Goal: Task Accomplishment & Management: Manage account settings

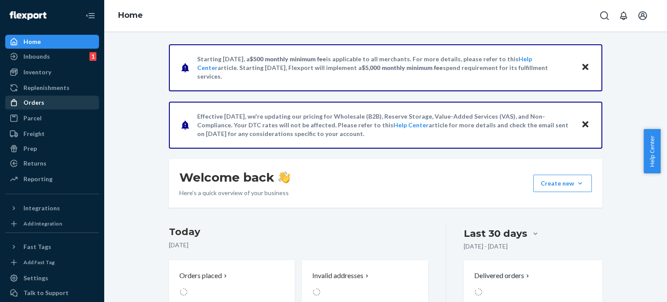
click at [61, 102] on div "Orders" at bounding box center [52, 102] width 92 height 12
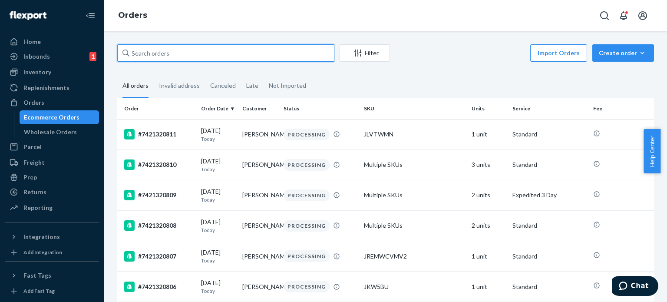
click at [163, 57] on input "text" at bounding box center [225, 52] width 217 height 17
paste input "7421317953"
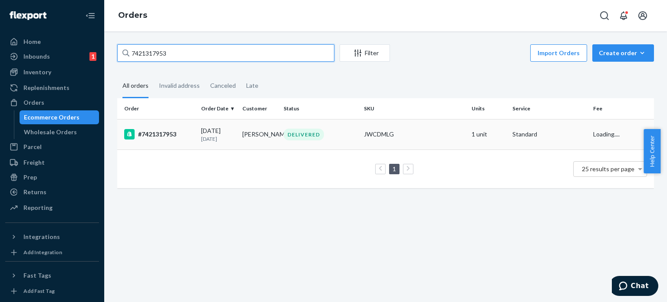
type input "7421317953"
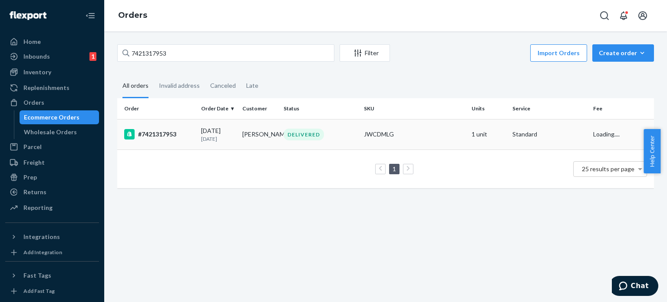
click at [182, 145] on td "#7421317953" at bounding box center [157, 134] width 80 height 30
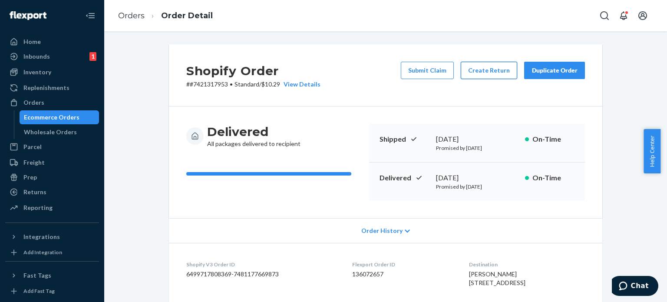
click at [486, 71] on button "Create Return" at bounding box center [489, 70] width 56 height 17
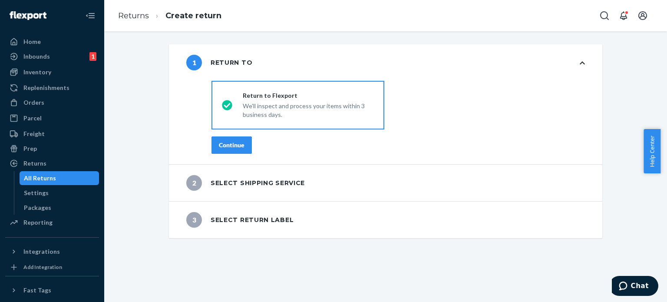
click at [224, 137] on button "Continue" at bounding box center [231, 144] width 40 height 17
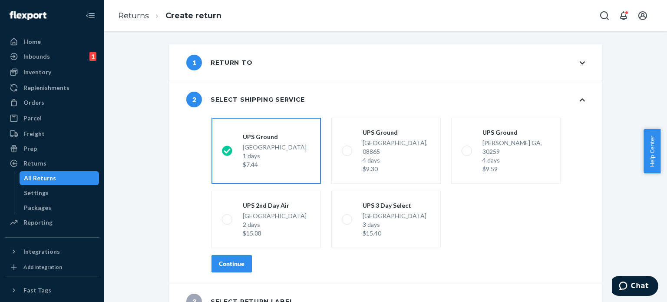
click at [234, 259] on div "Continue" at bounding box center [232, 263] width 26 height 9
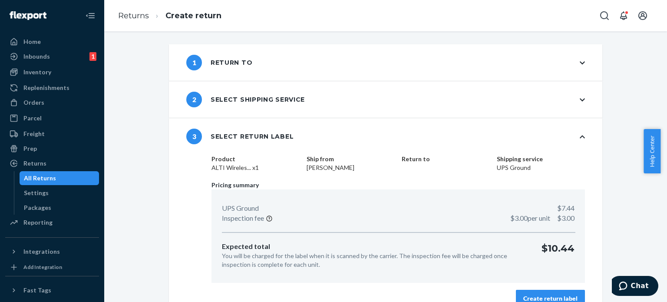
scroll to position [15, 0]
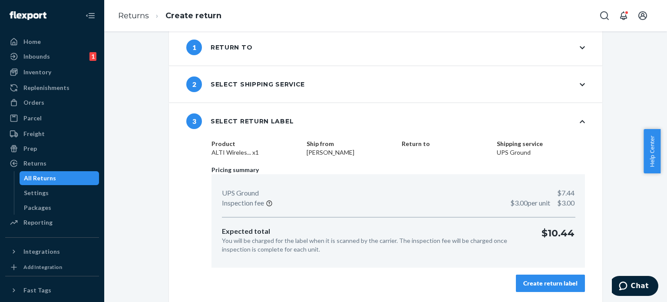
click at [552, 287] on button "Create return label" at bounding box center [550, 282] width 69 height 17
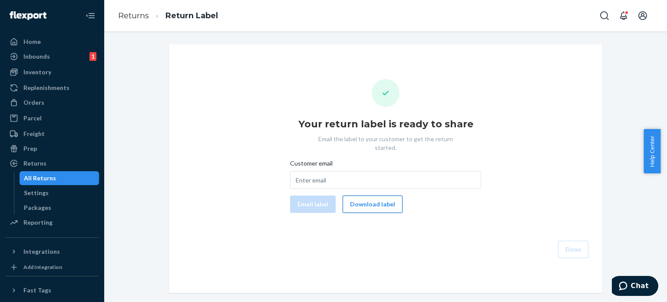
click at [376, 195] on button "Download label" at bounding box center [373, 203] width 60 height 17
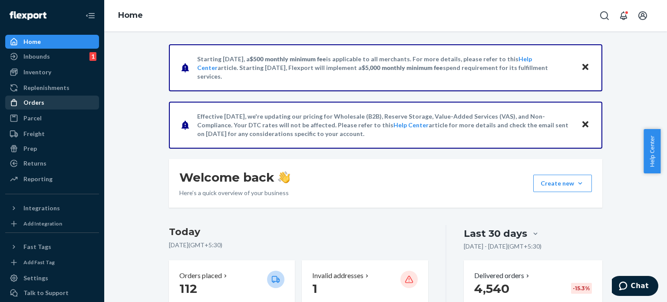
click at [38, 101] on div "Orders" at bounding box center [33, 102] width 21 height 9
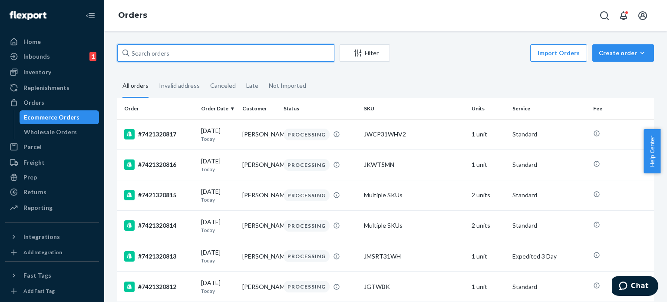
click at [166, 51] on input "text" at bounding box center [225, 52] width 217 height 17
paste input "7421320758"
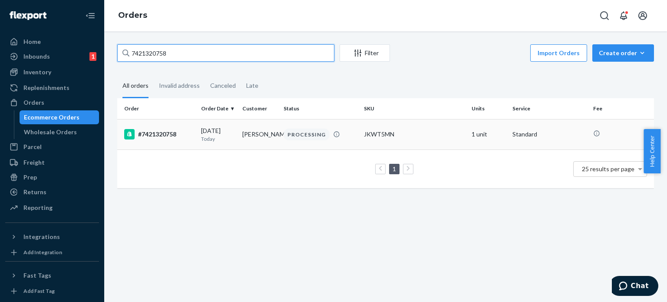
type input "7421320758"
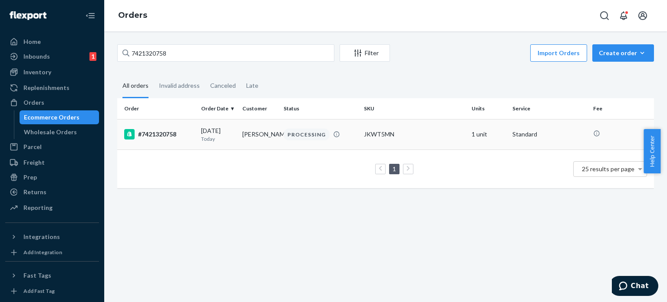
click at [364, 137] on div "JKWT5MN" at bounding box center [414, 134] width 100 height 9
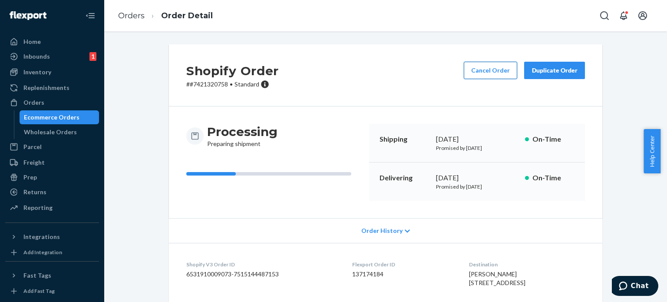
click at [485, 69] on button "Cancel Order" at bounding box center [490, 70] width 53 height 17
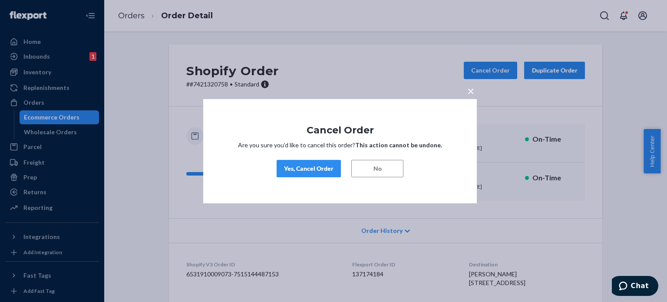
click at [307, 161] on button "Yes, Cancel Order" at bounding box center [309, 168] width 64 height 17
drag, startPoint x: 308, startPoint y: 50, endPoint x: 274, endPoint y: 10, distance: 52.3
click at [308, 50] on div "× Cancel Order Are you sure you’d like to cancel this order? This action cannot…" at bounding box center [333, 151] width 667 height 302
